Goal: Information Seeking & Learning: Learn about a topic

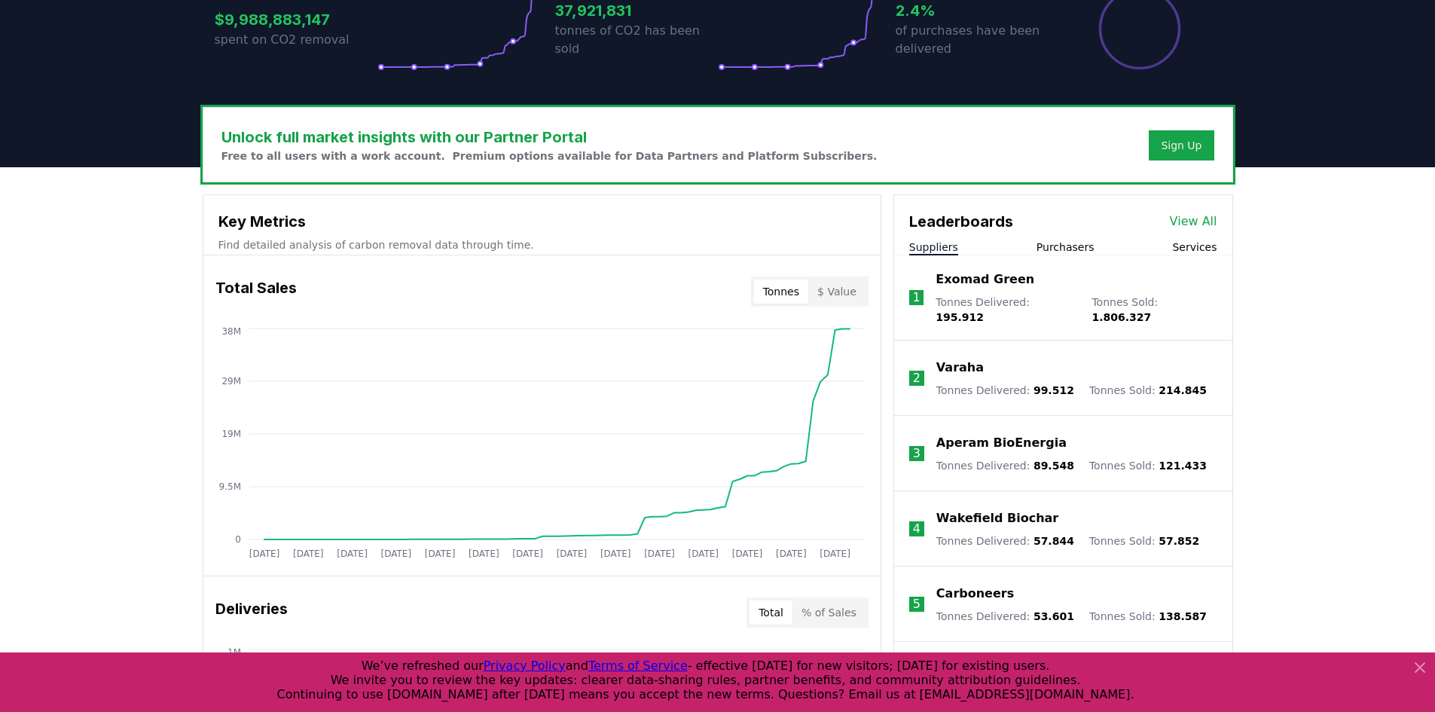
scroll to position [407, 0]
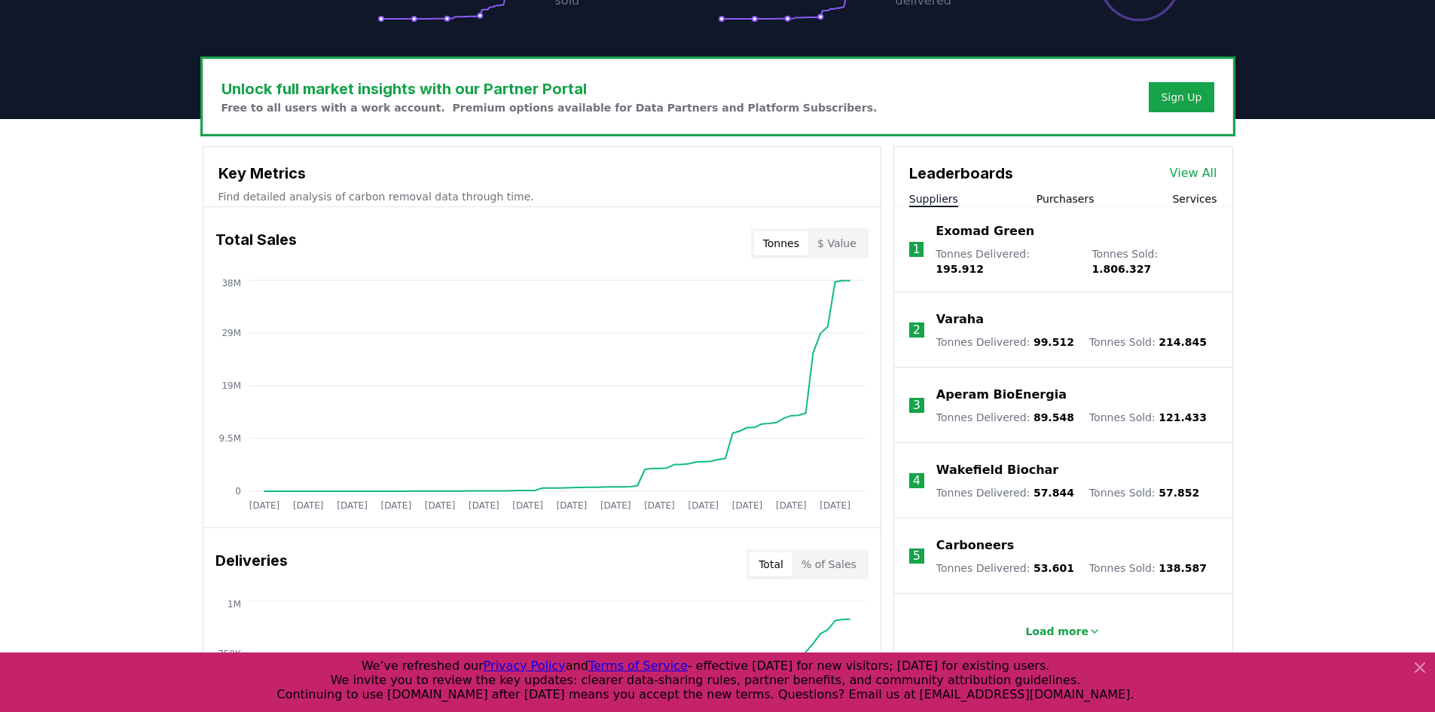
click at [1190, 171] on link "View All" at bounding box center [1193, 173] width 47 height 18
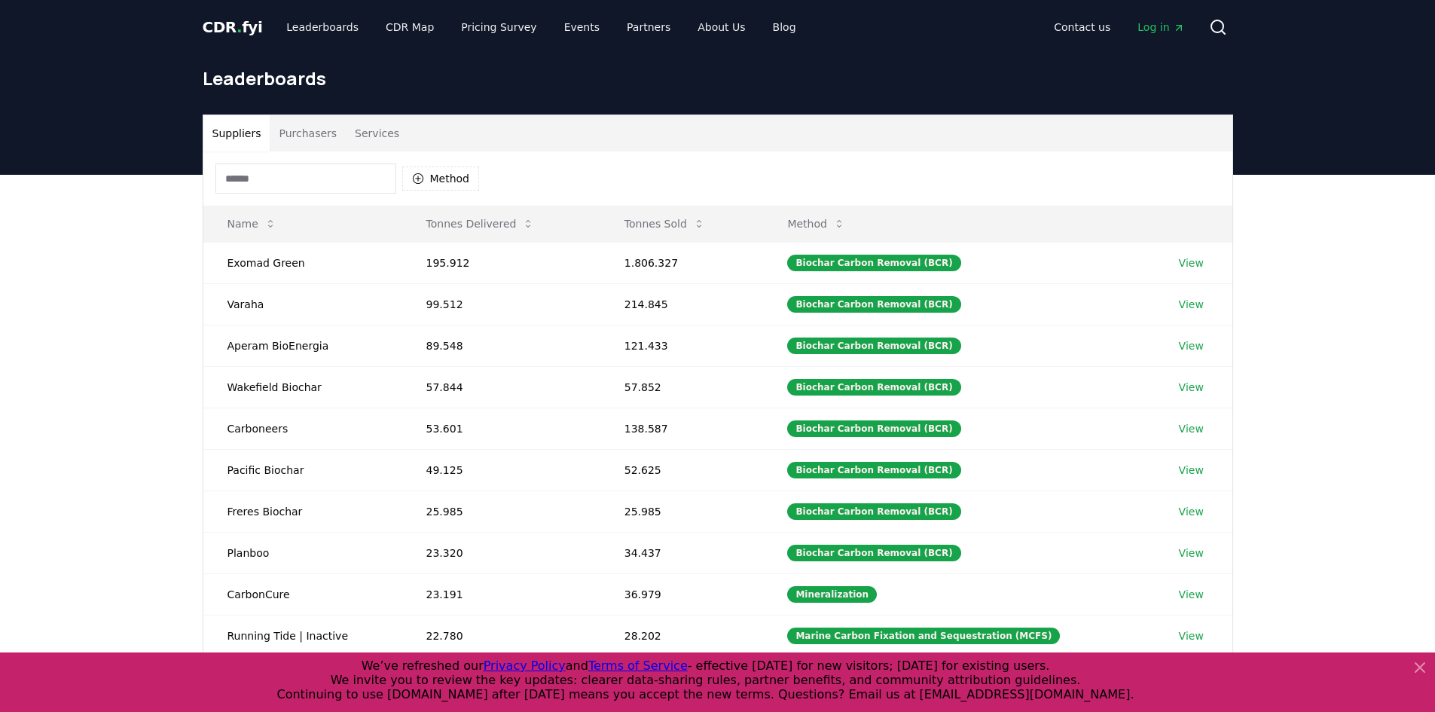
click at [310, 178] on input at bounding box center [305, 178] width 181 height 30
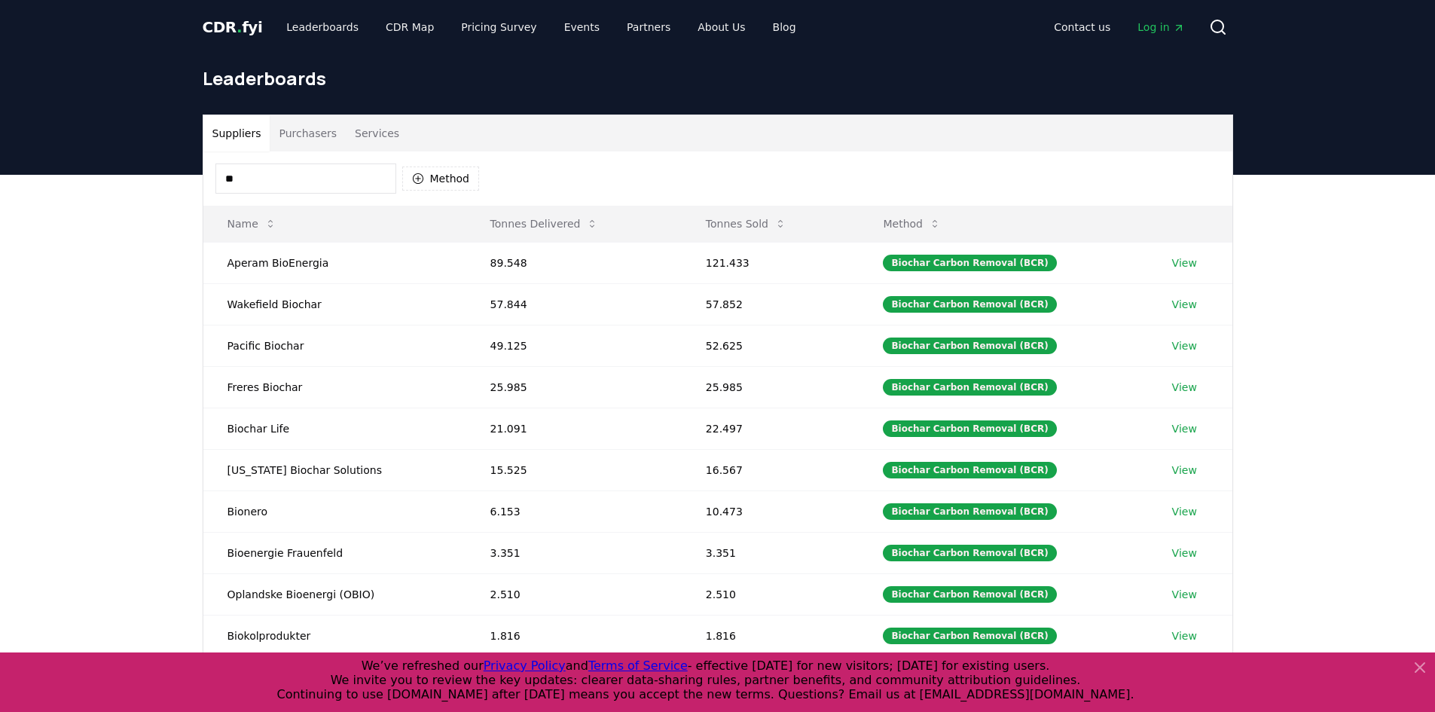
type input "*"
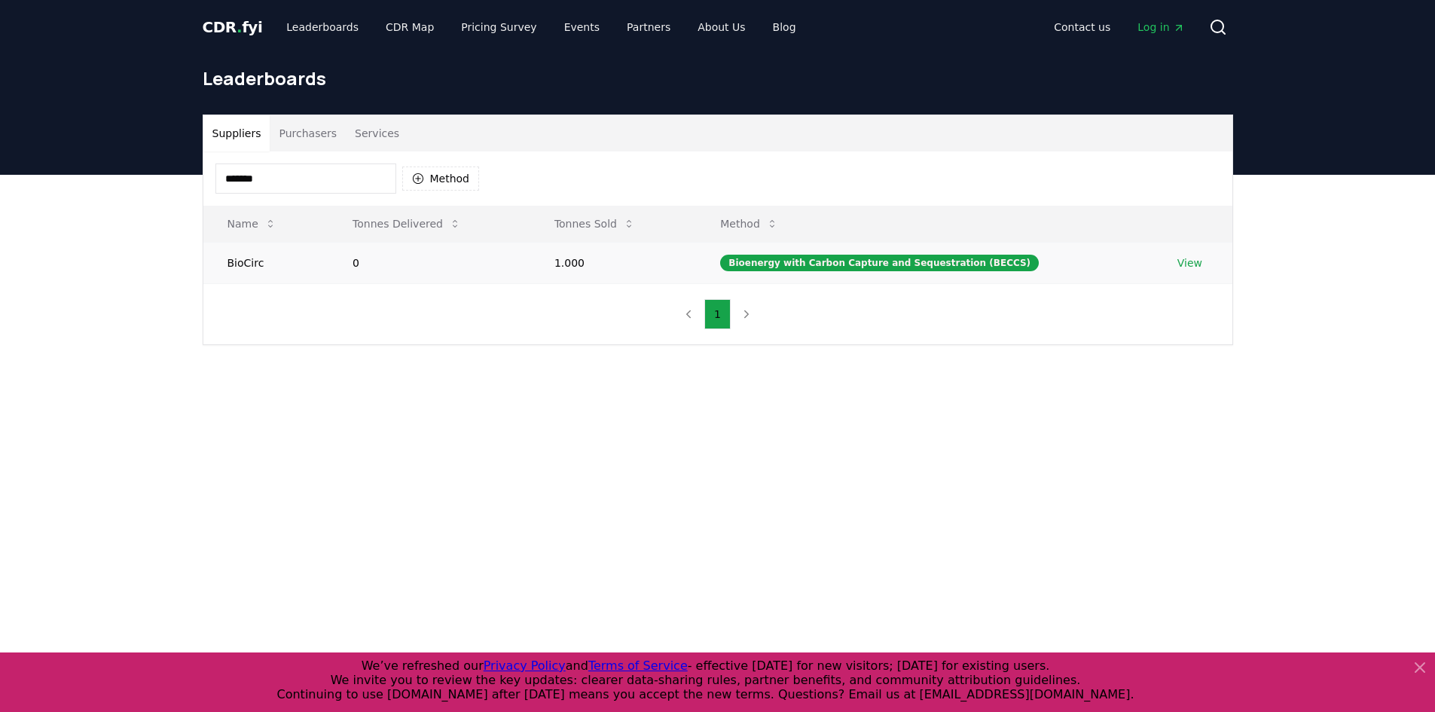
type input "*******"
click at [245, 267] on td "BioCirc" at bounding box center [266, 262] width 126 height 41
click at [246, 267] on td "BioCirc" at bounding box center [266, 262] width 126 height 41
click at [1180, 264] on link "View" at bounding box center [1190, 262] width 25 height 15
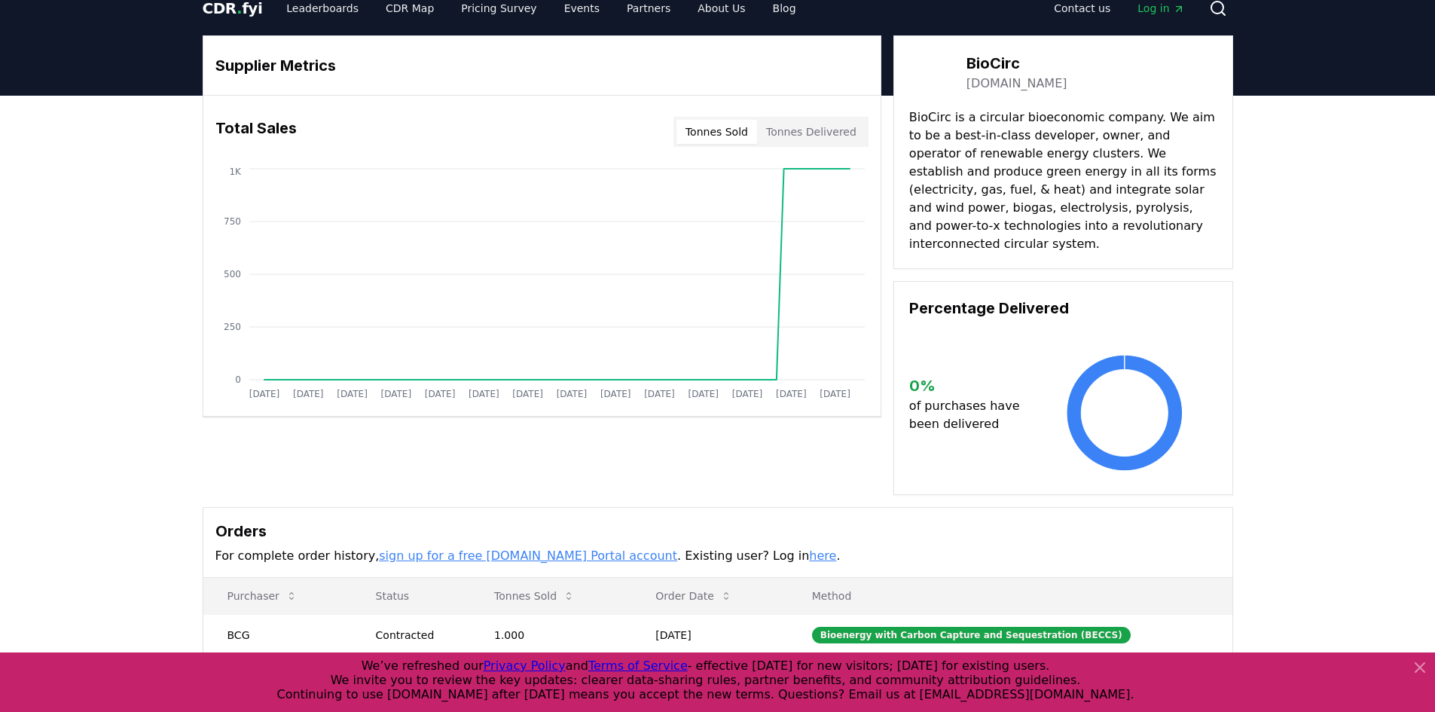
scroll to position [20, 0]
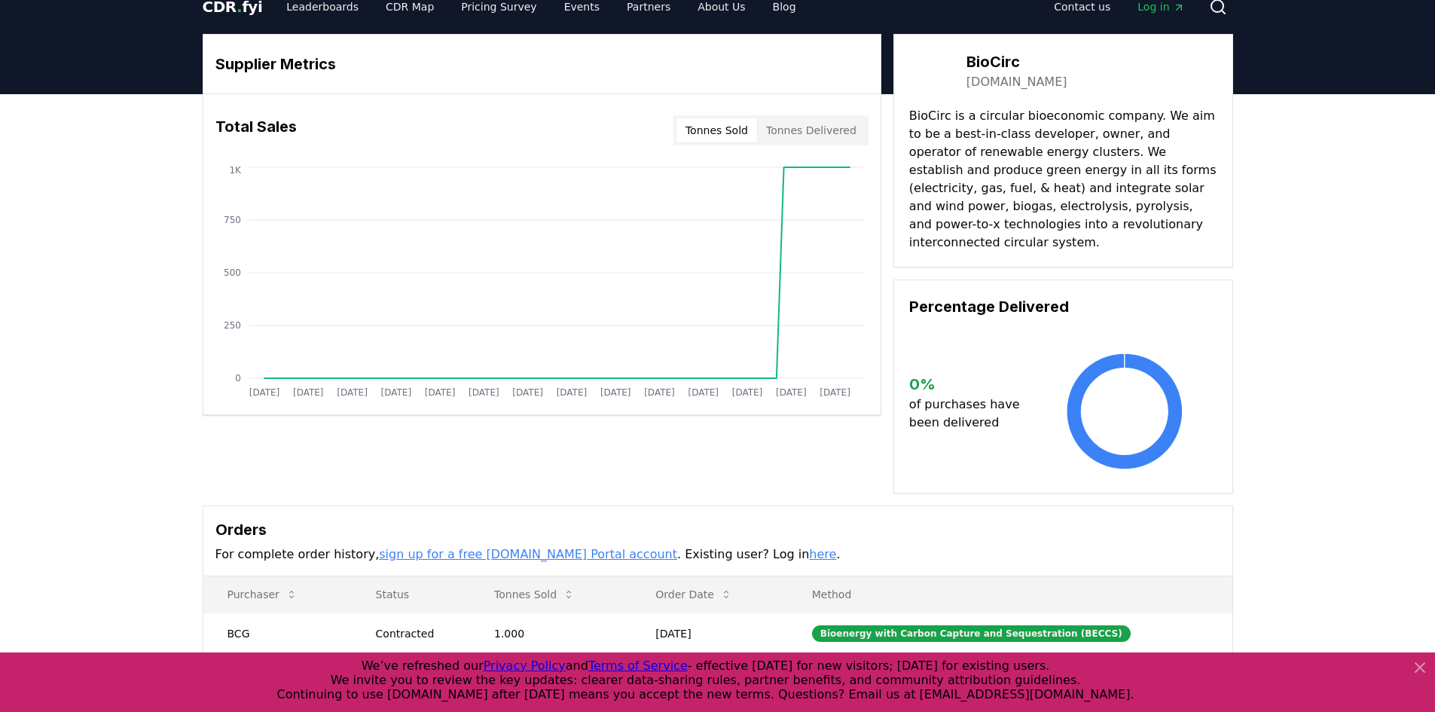
click at [1424, 671] on icon at bounding box center [1420, 667] width 9 height 9
